Goal: Find specific page/section: Find specific page/section

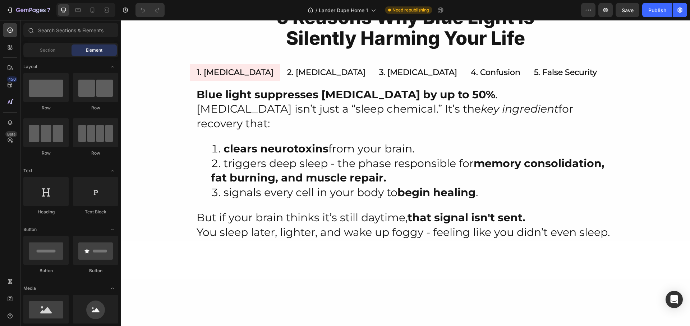
scroll to position [186, 0]
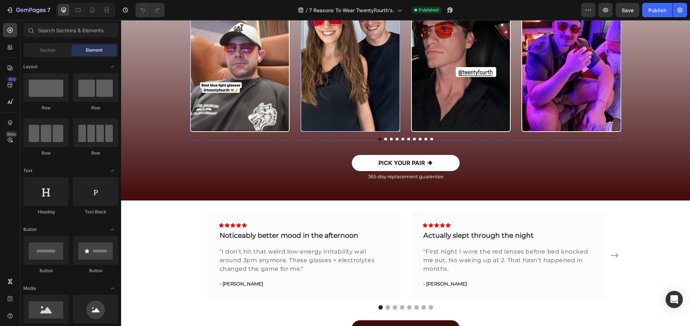
scroll to position [2043, 0]
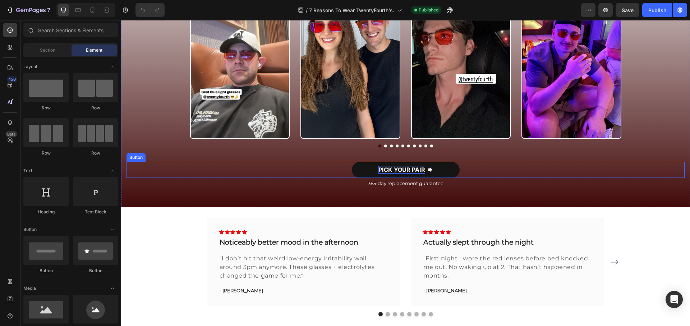
click at [385, 172] on p "PICK YOUR PAIR" at bounding box center [401, 170] width 47 height 8
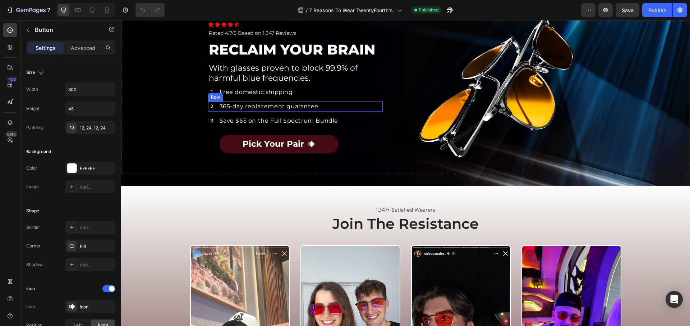
scroll to position [1730, 0]
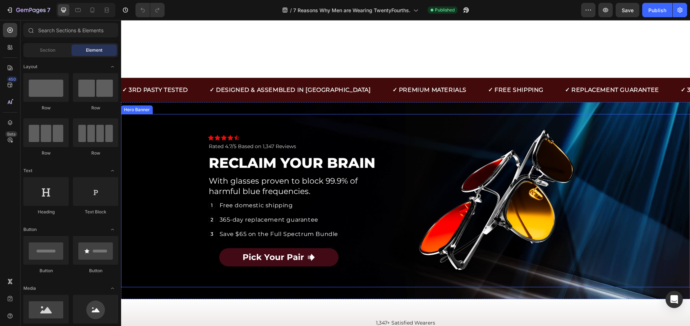
scroll to position [1732, 0]
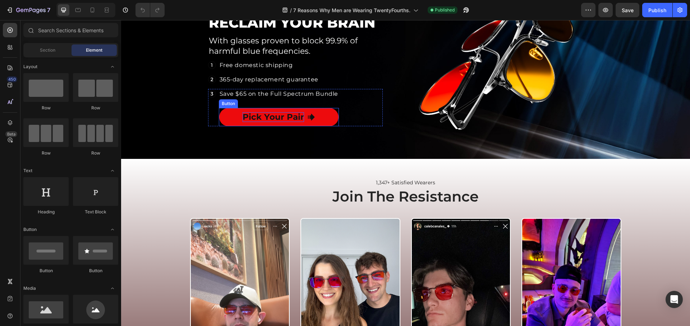
click at [271, 121] on strong "Pick Your Pair" at bounding box center [272, 117] width 61 height 10
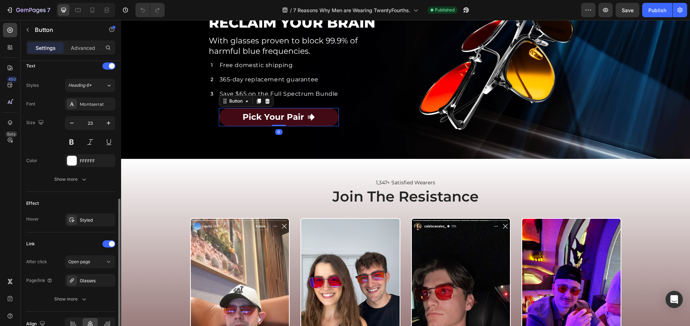
scroll to position [342, 0]
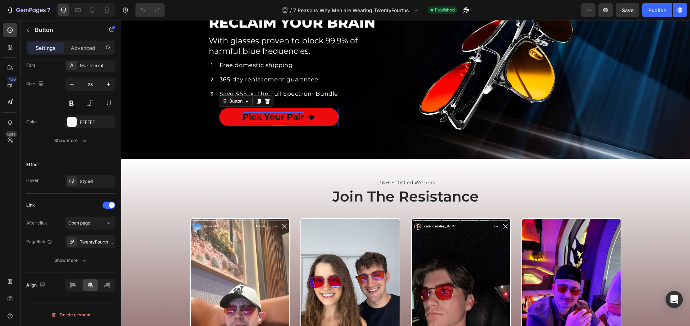
click at [297, 119] on strong "Pick Your Pair" at bounding box center [272, 117] width 61 height 10
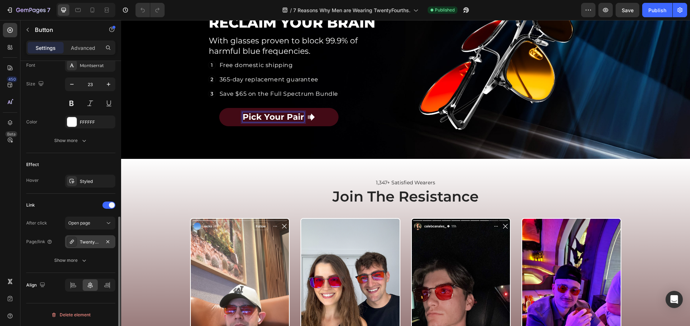
click at [72, 241] on icon at bounding box center [72, 242] width 6 height 6
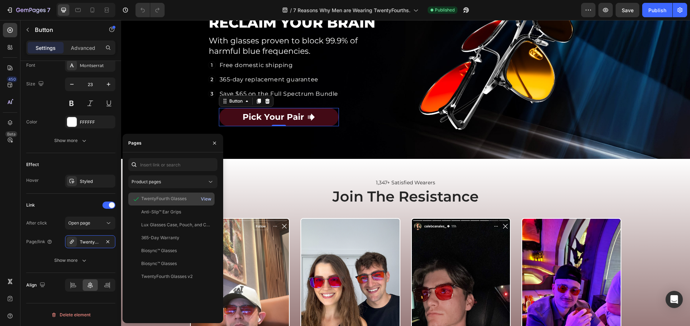
click at [203, 197] on div "View" at bounding box center [206, 199] width 10 height 6
